Goal: Transaction & Acquisition: Obtain resource

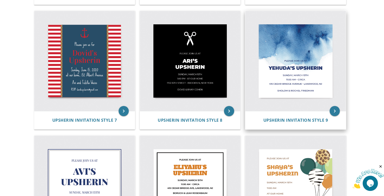
scroll to position [350, 0]
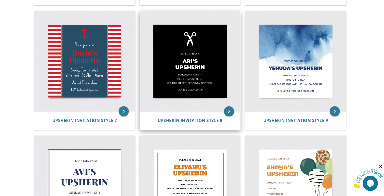
click at [213, 73] on img at bounding box center [190, 61] width 101 height 101
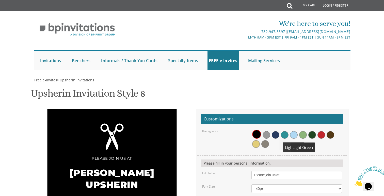
click at [294, 131] on span at bounding box center [294, 135] width 8 height 8
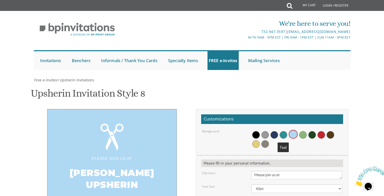
click at [282, 131] on span at bounding box center [284, 135] width 8 height 8
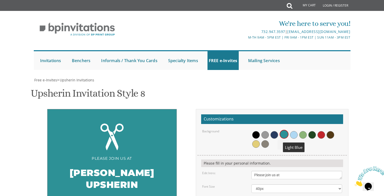
click at [291, 131] on span at bounding box center [294, 135] width 8 height 8
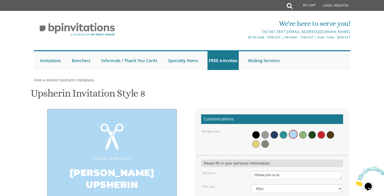
scroll to position [99, 0]
type textarea "[PERSON_NAME] Upsherin"
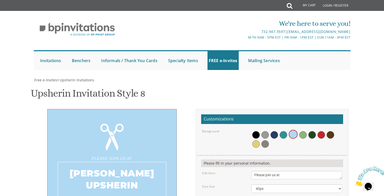
drag, startPoint x: 276, startPoint y: 121, endPoint x: 294, endPoint y: 121, distance: 17.5
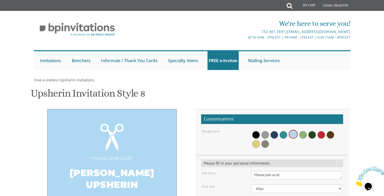
drag, startPoint x: 255, startPoint y: 132, endPoint x: 322, endPoint y: 135, distance: 67.1
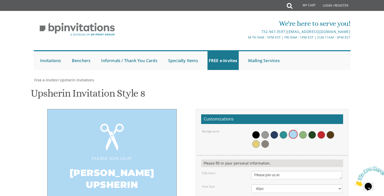
type textarea "[DATE], י״ט אב 2:30 pm • at our home מבוא יטבתה 1 דירה 16"
click at [188, 109] on div "Please join us at [PERSON_NAME] Upsherin [DATE] 1:00 pm • at our home [STREET_A…" at bounding box center [112, 183] width 160 height 149
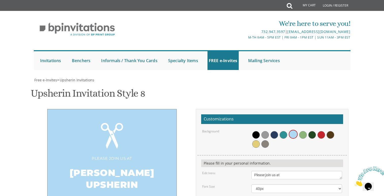
type textarea "א"
type textarea "[PERSON_NAME]"
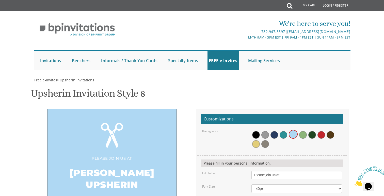
type input "[EMAIL_ADDRESS][DOMAIN_NAME]"
type textarea "Avi and [PERSON_NAME]"
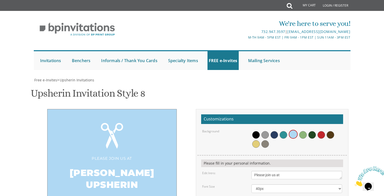
drag, startPoint x: 289, startPoint y: 108, endPoint x: 327, endPoint y: 112, distance: 37.7
drag, startPoint x: 254, startPoint y: 110, endPoint x: 285, endPoint y: 110, distance: 31.8
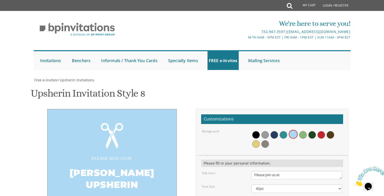
drag, startPoint x: 254, startPoint y: 110, endPoint x: 275, endPoint y: 109, distance: 20.6
type textarea "[DATE], י״ט אב 2:30 pm • at our home מבוא יטבתה 1 • דירה 16"
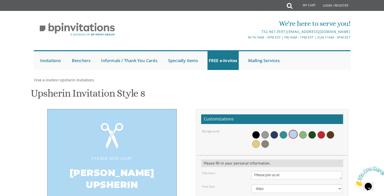
type textarea "[PERSON_NAME]"
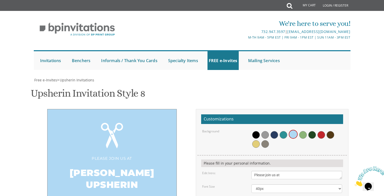
type input "[EMAIL_ADDRESS][DOMAIN_NAME]"
